Goal: Information Seeking & Learning: Learn about a topic

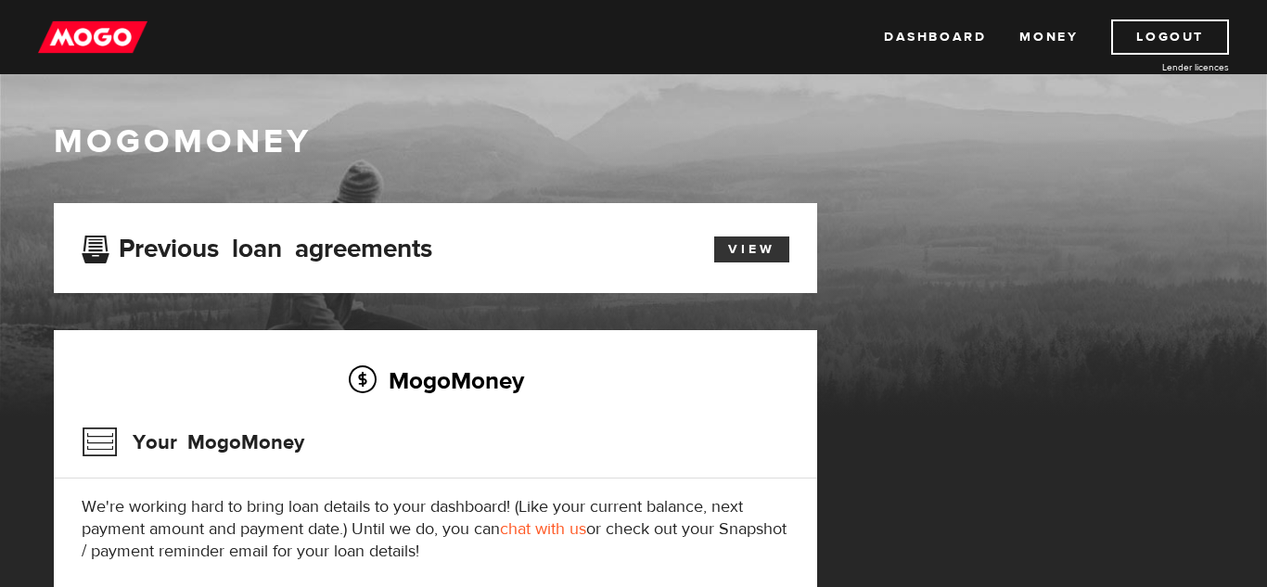
click at [750, 249] on link "View" at bounding box center [751, 249] width 75 height 26
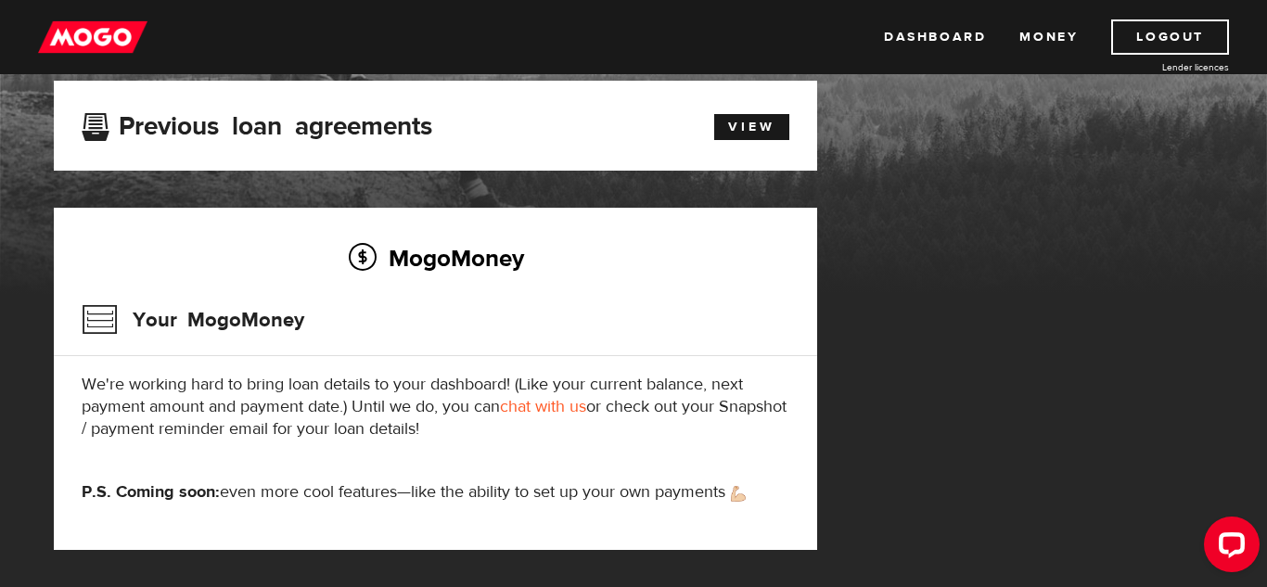
click at [528, 403] on link "chat with us" at bounding box center [543, 406] width 86 height 21
click at [916, 123] on div "MogoMoney Your MogoMoney application Expired Your MogoMoney credit decision has…" at bounding box center [633, 334] width 1187 height 506
click at [1148, 34] on link "Logout" at bounding box center [1170, 36] width 118 height 35
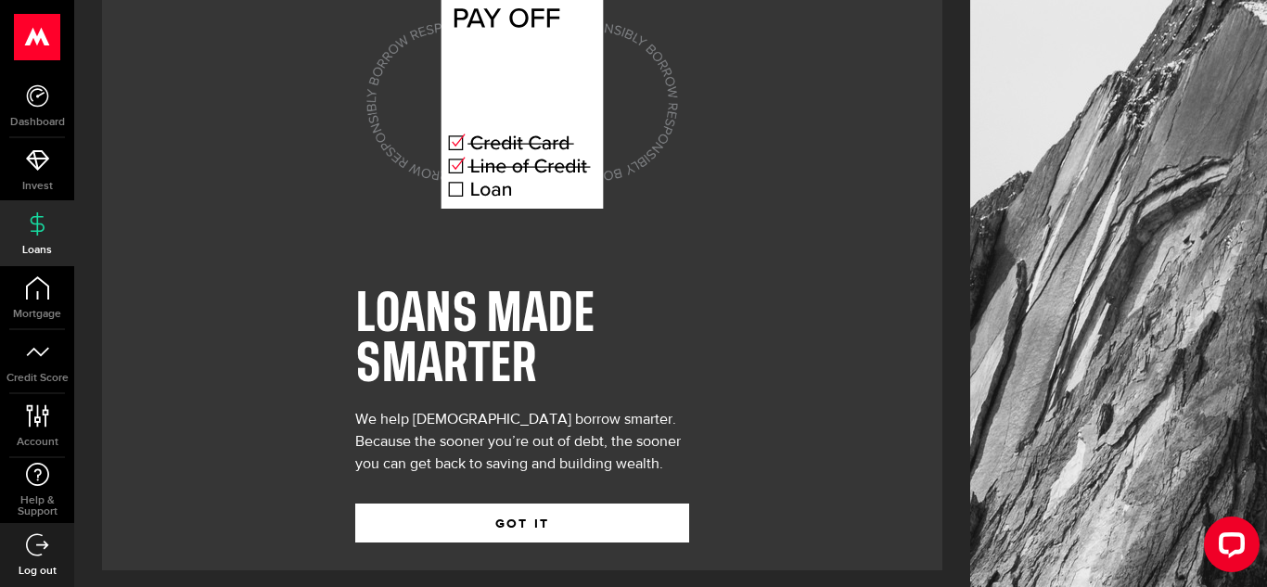
scroll to position [85, 0]
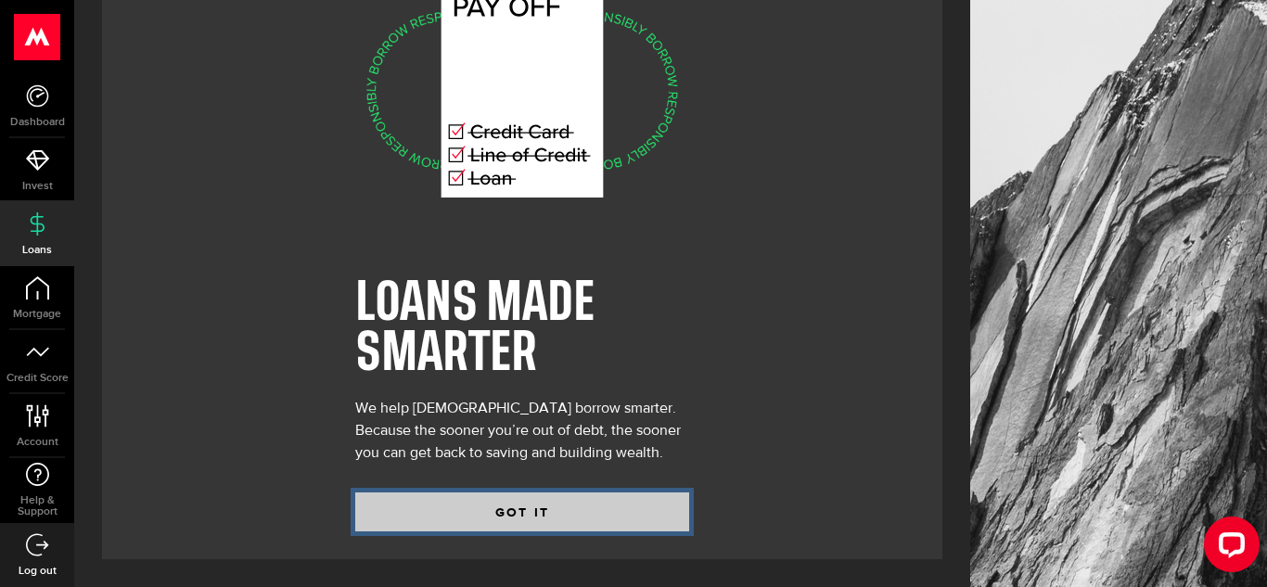
click at [657, 511] on button "GOT IT" at bounding box center [522, 511] width 334 height 39
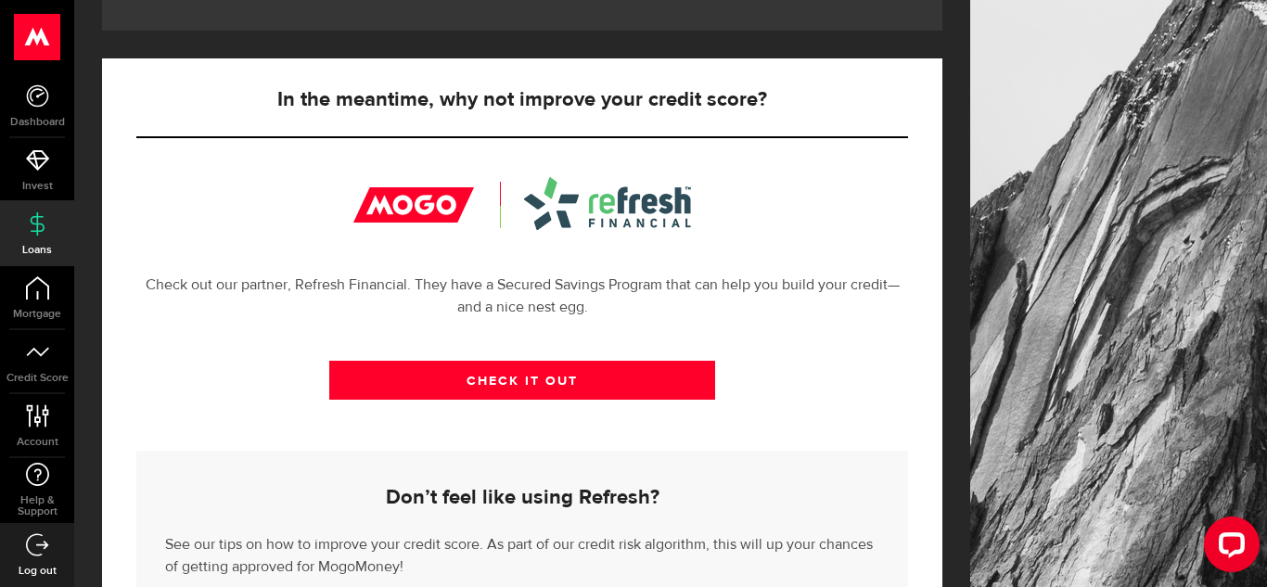
scroll to position [631, 0]
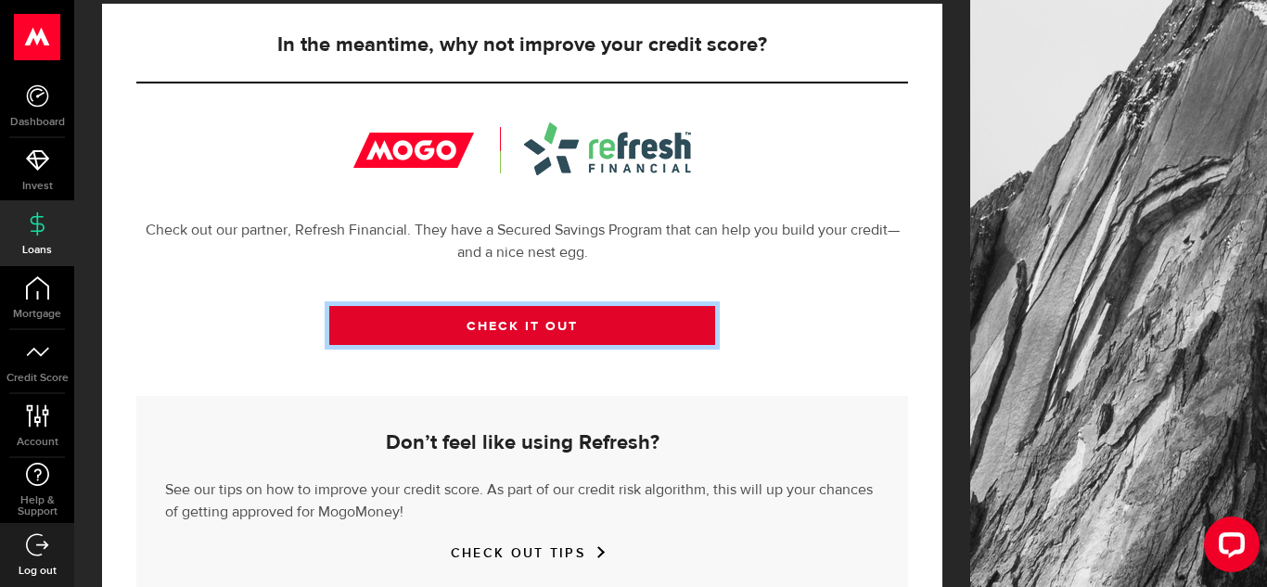
click at [479, 326] on link "CHECK IT OUT" at bounding box center [522, 325] width 386 height 39
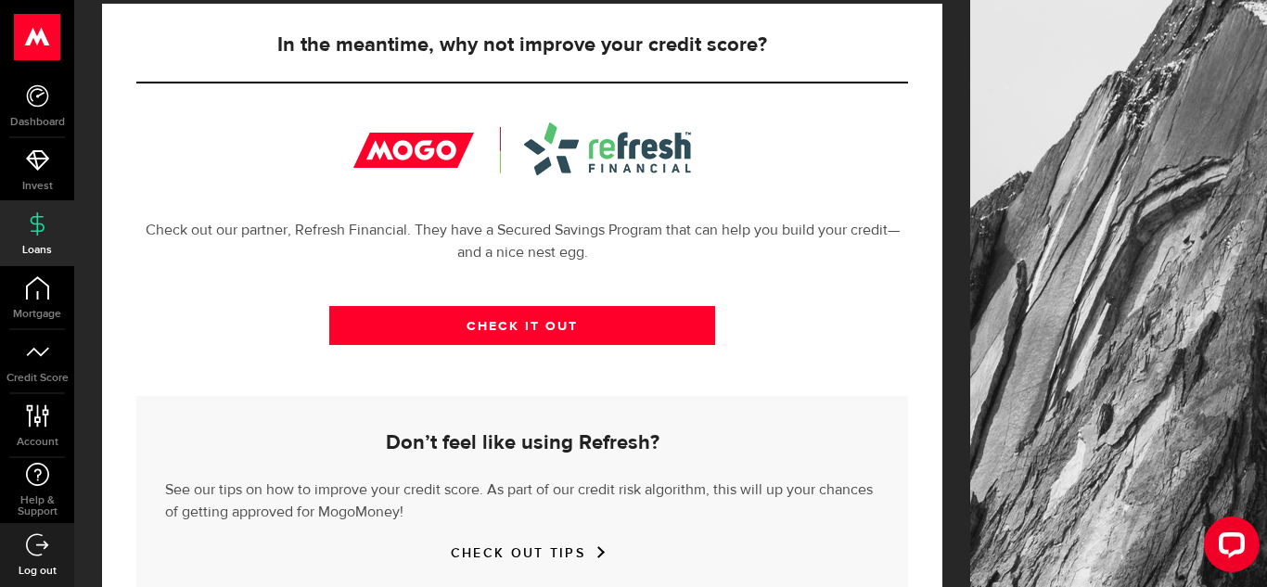
click at [797, 351] on div "CHECK IT OUT" at bounding box center [522, 339] width 772 height 113
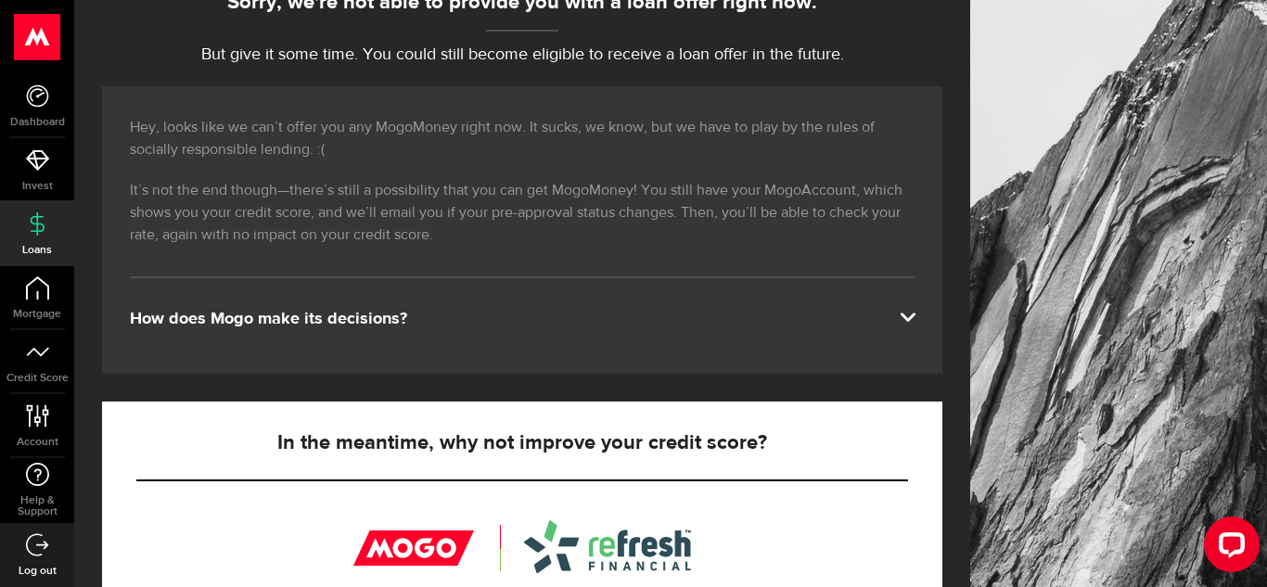
scroll to position [260, 0]
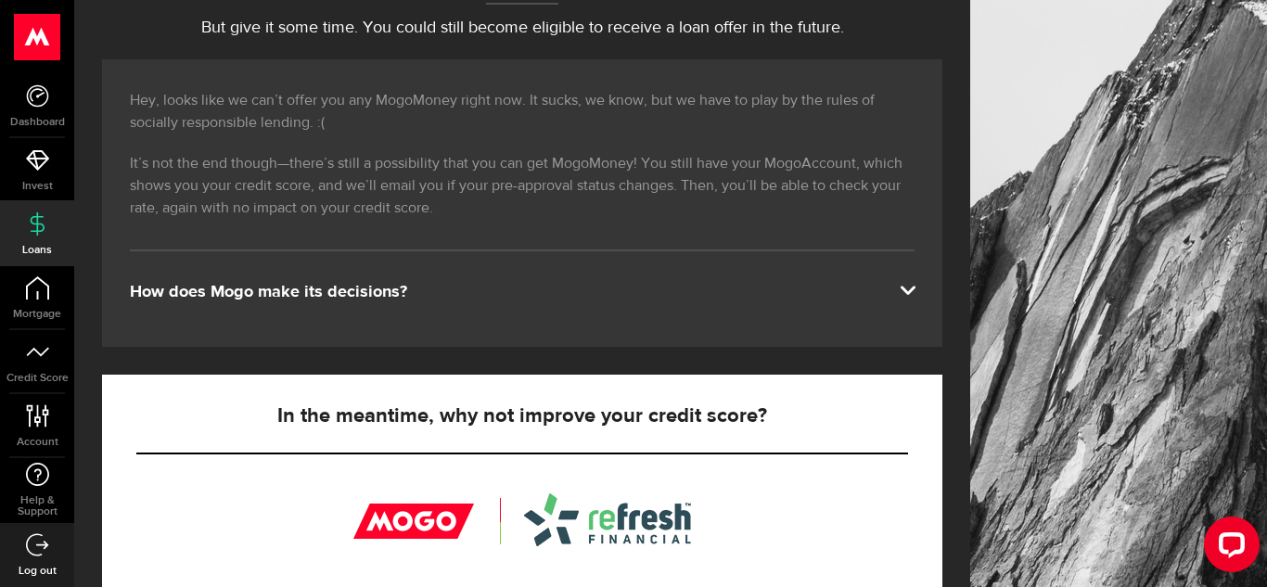
click at [48, 207] on link "Loans" at bounding box center [37, 233] width 74 height 63
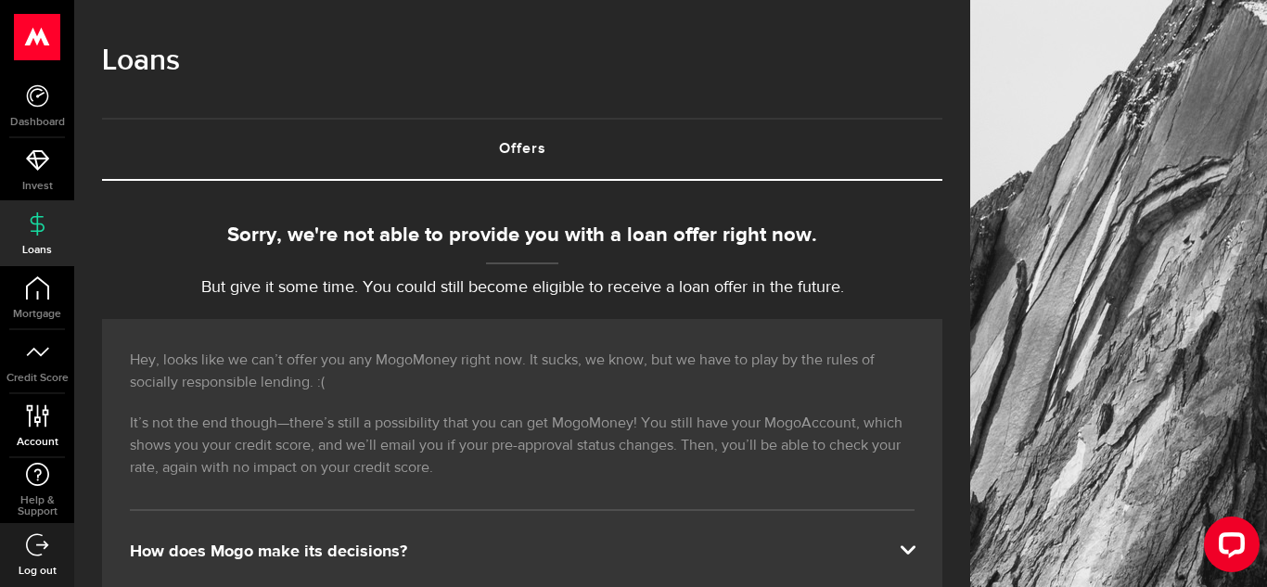
click at [41, 411] on icon at bounding box center [37, 415] width 25 height 23
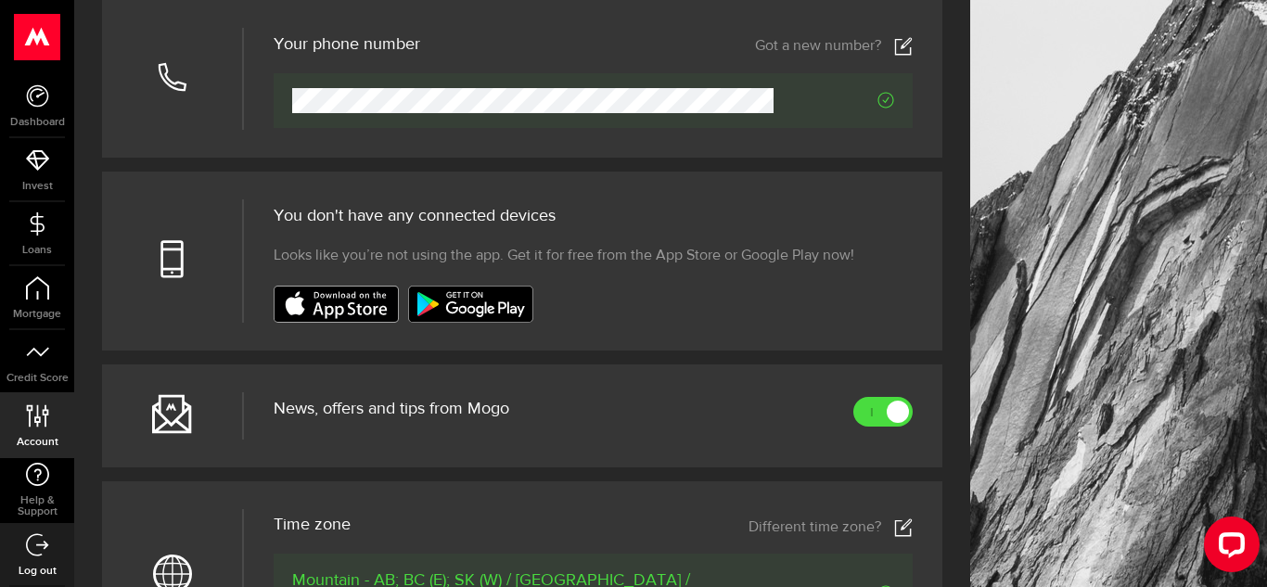
scroll to position [594, 0]
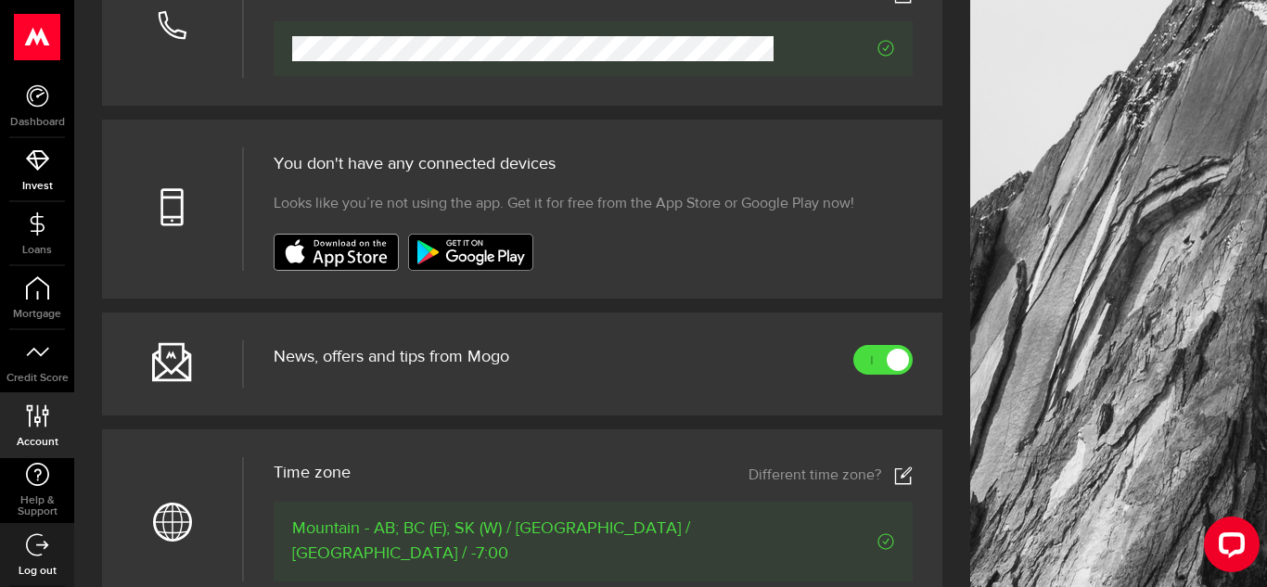
click at [27, 183] on span "Invest" at bounding box center [37, 186] width 74 height 11
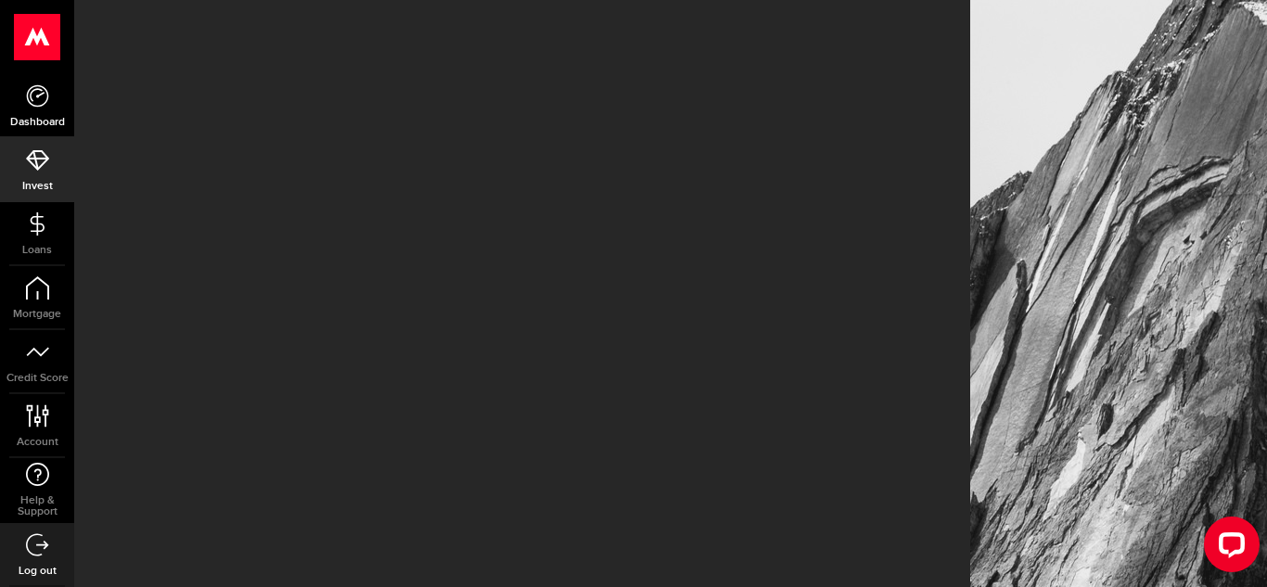
click at [40, 98] on icon at bounding box center [37, 95] width 23 height 23
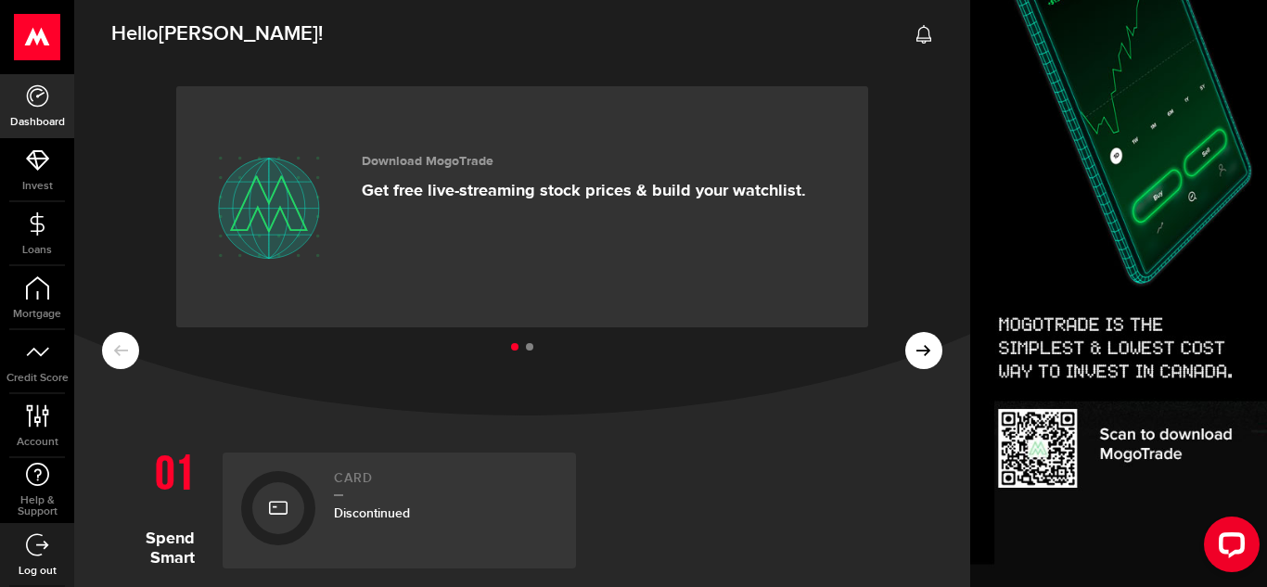
click at [822, 425] on section "Spend Smart Card Discontinued" at bounding box center [522, 511] width 896 height 172
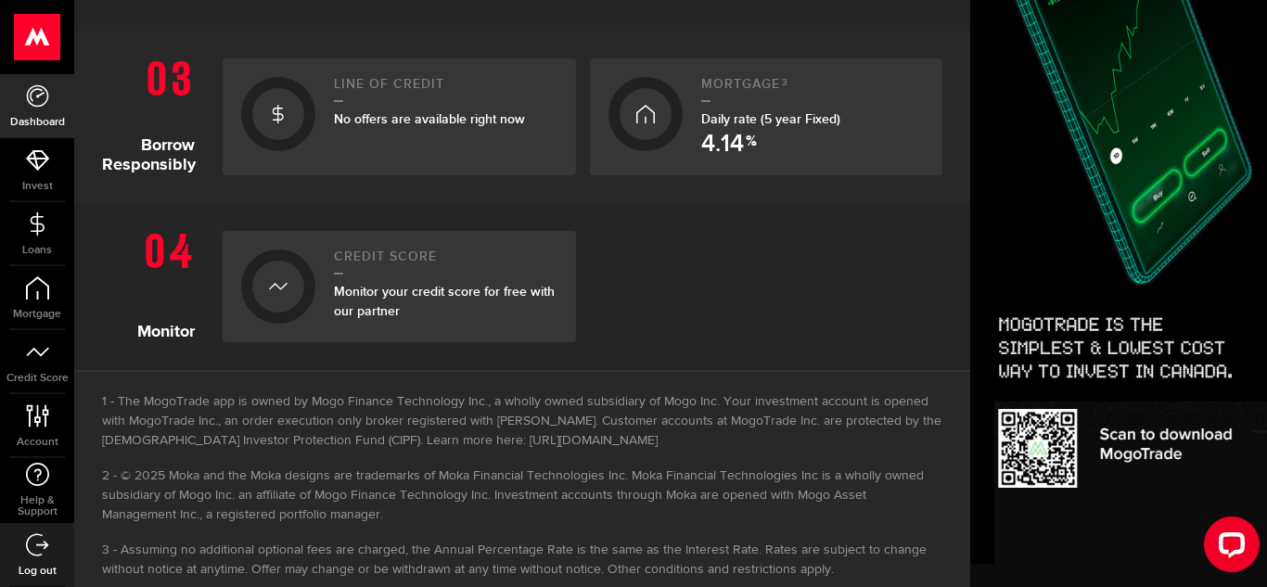
scroll to position [778, 0]
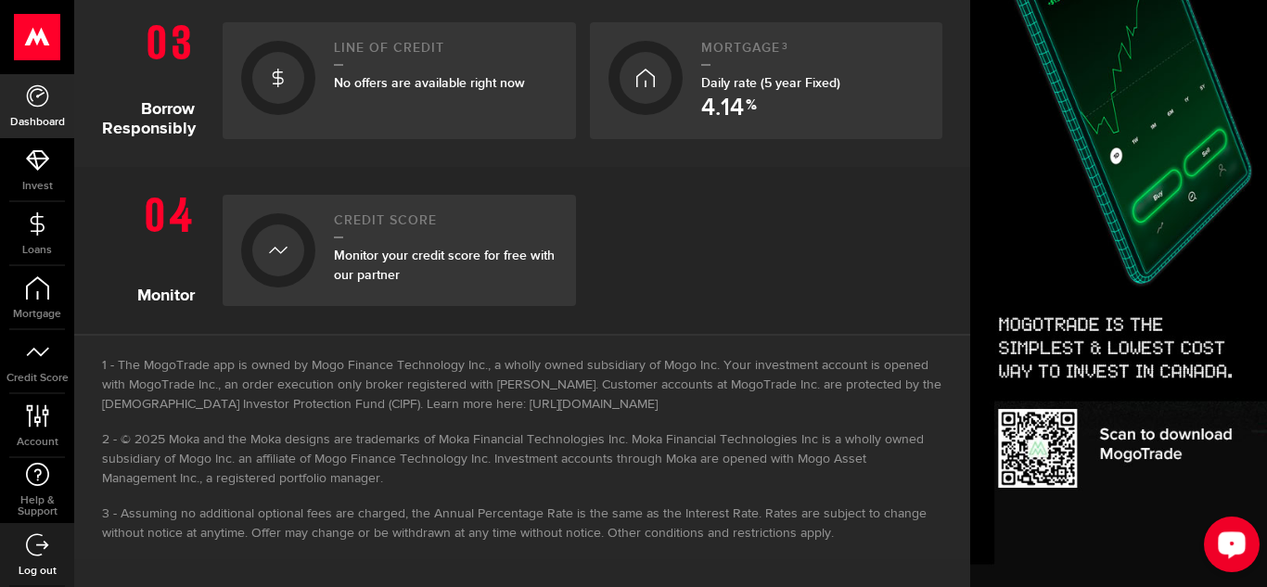
click at [1231, 552] on div "Open LiveChat chat widget" at bounding box center [1232, 544] width 32 height 32
click at [760, 213] on div at bounding box center [766, 250] width 353 height 111
click at [824, 216] on div at bounding box center [766, 250] width 353 height 111
